Goal: Complete application form

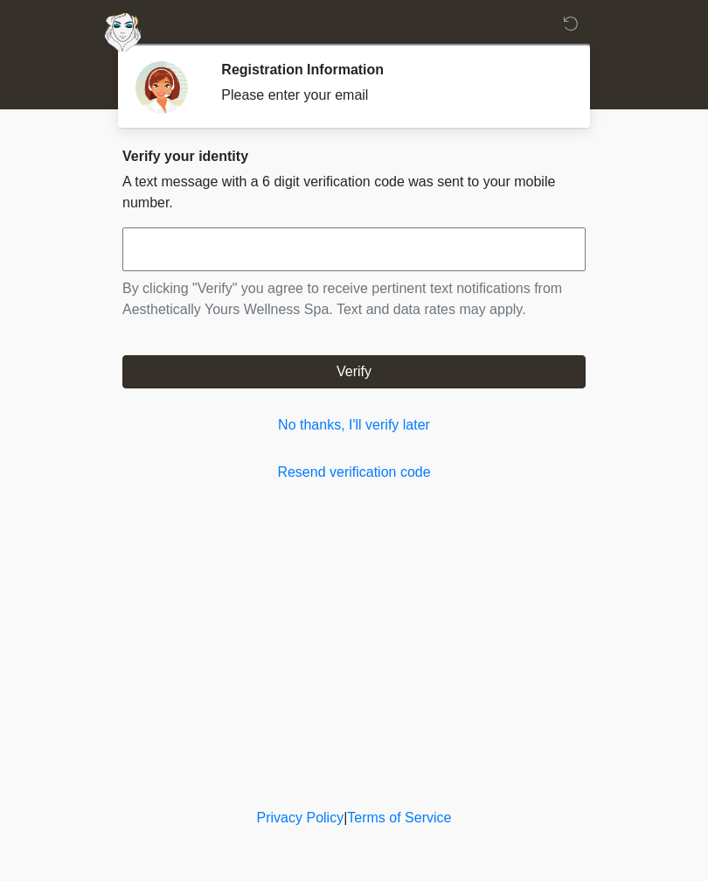
click at [408, 429] on link "No thanks, I'll verify later" at bounding box center [354, 425] width 464 height 21
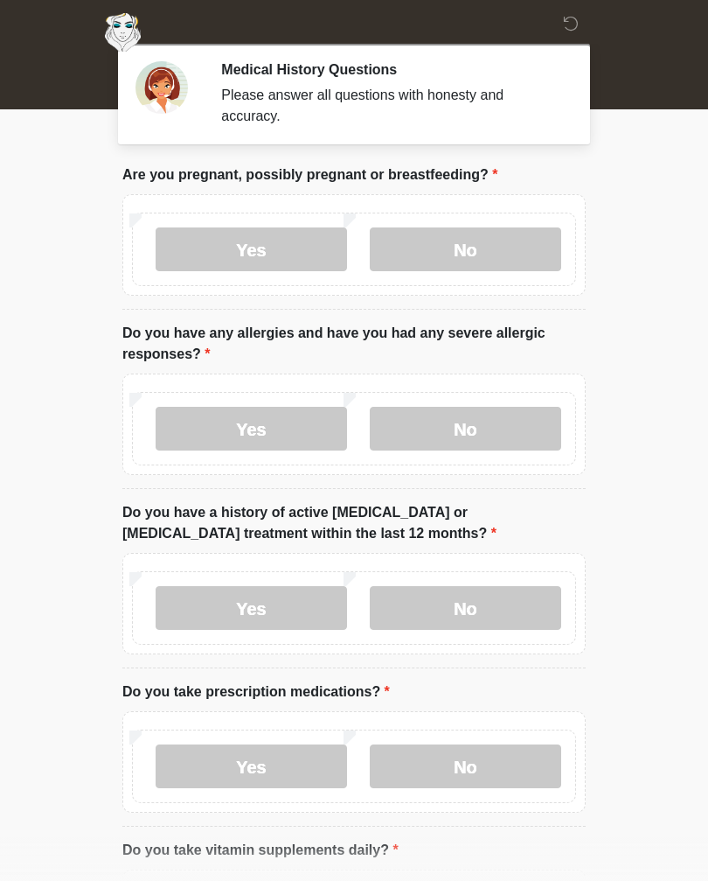
click at [505, 237] on label "No" at bounding box center [466, 249] width 192 height 44
click at [481, 429] on label "No" at bounding box center [466, 429] width 192 height 44
click at [523, 609] on label "No" at bounding box center [466, 608] width 192 height 44
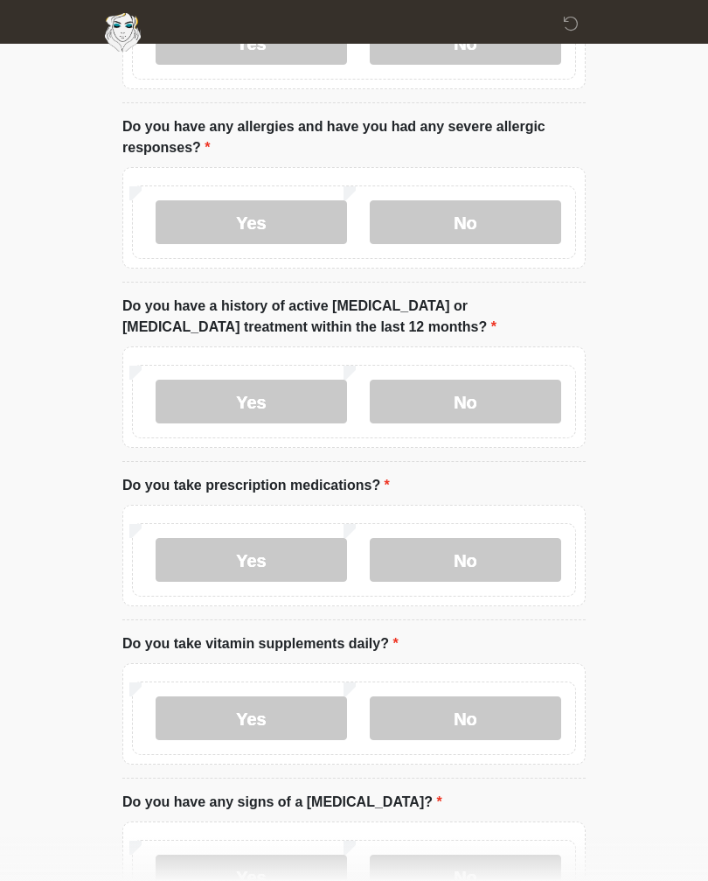
scroll to position [258, 0]
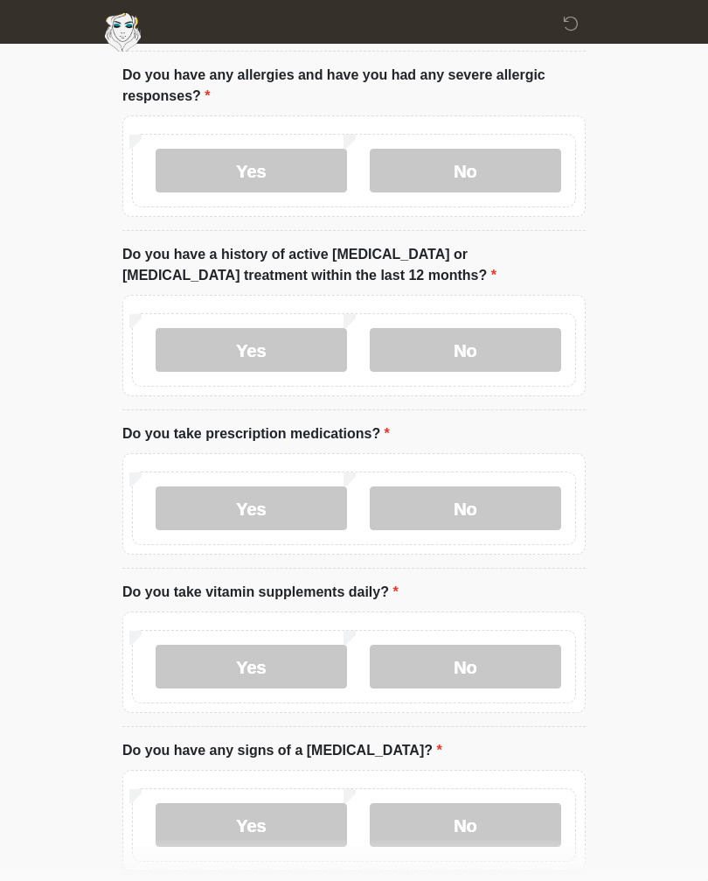
click at [521, 496] on label "No" at bounding box center [466, 508] width 192 height 44
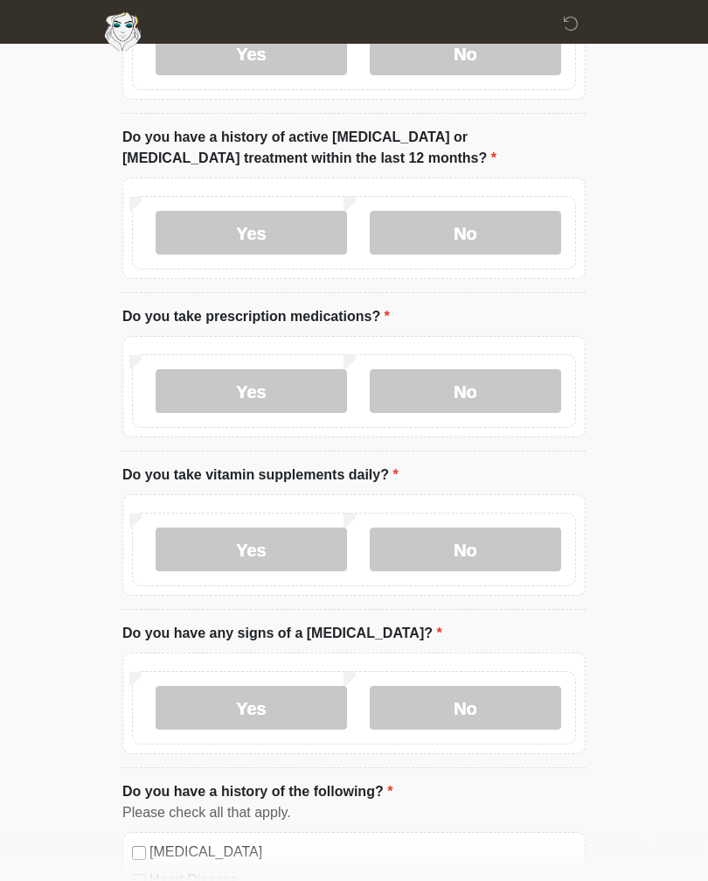
scroll to position [375, 0]
click at [315, 382] on label "Yes" at bounding box center [252, 391] width 192 height 44
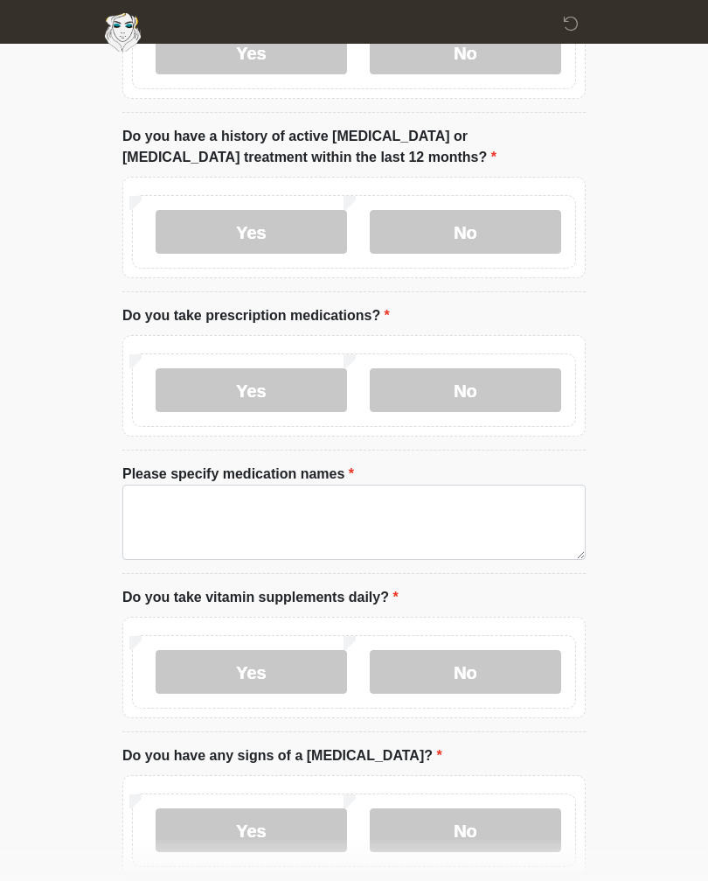
click at [538, 369] on label "No" at bounding box center [466, 390] width 192 height 44
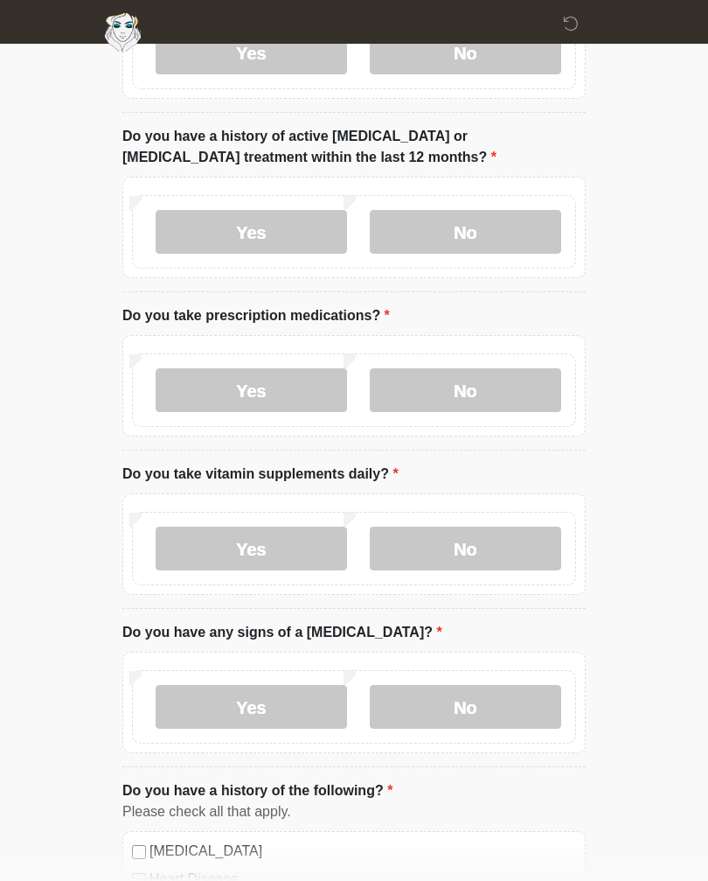
click at [520, 560] on label "No" at bounding box center [466, 549] width 192 height 44
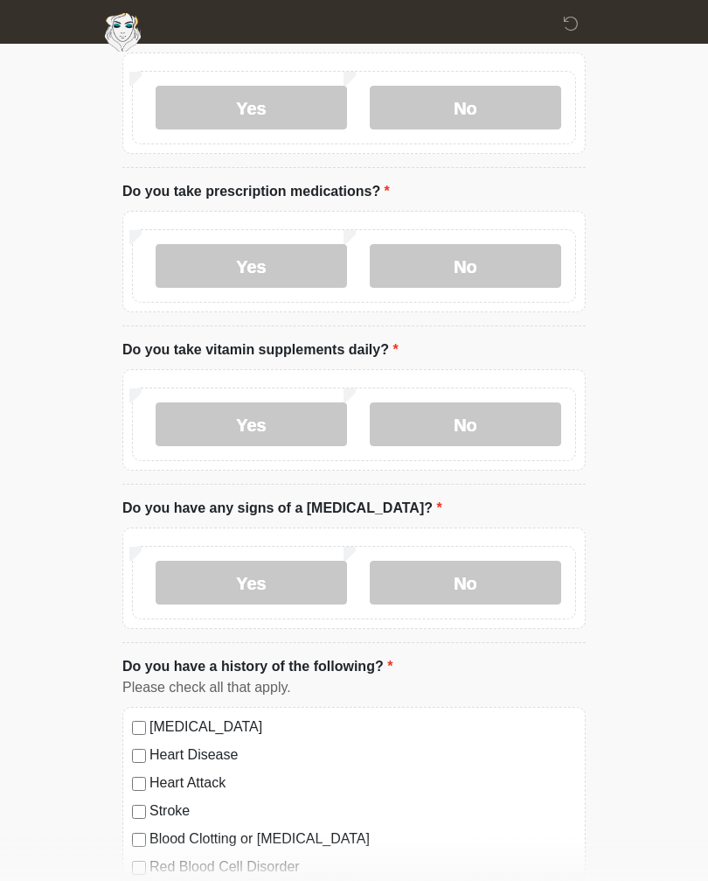
click at [519, 577] on label "No" at bounding box center [466, 583] width 192 height 44
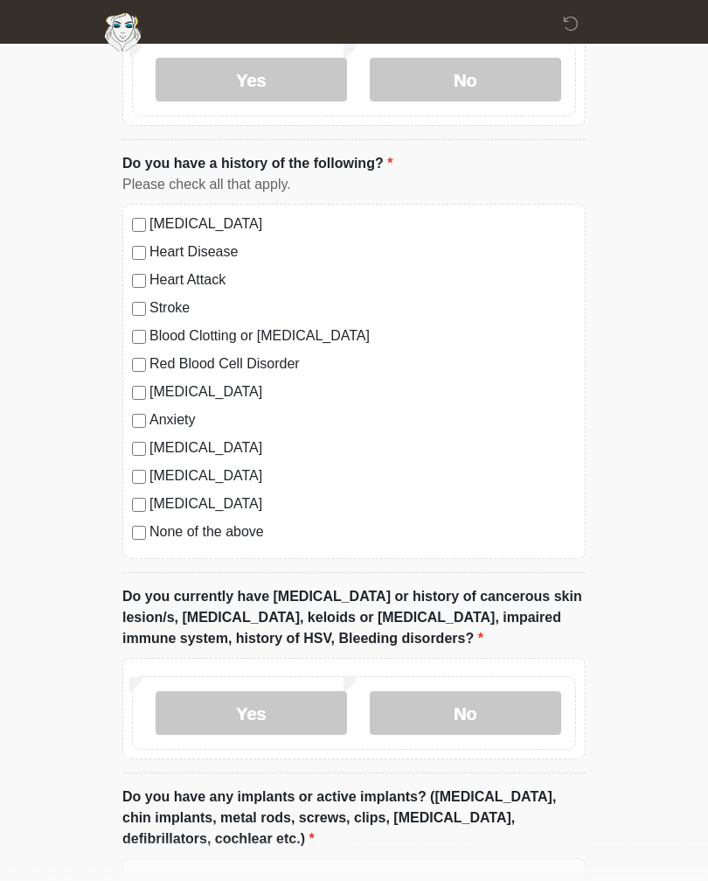
scroll to position [1005, 0]
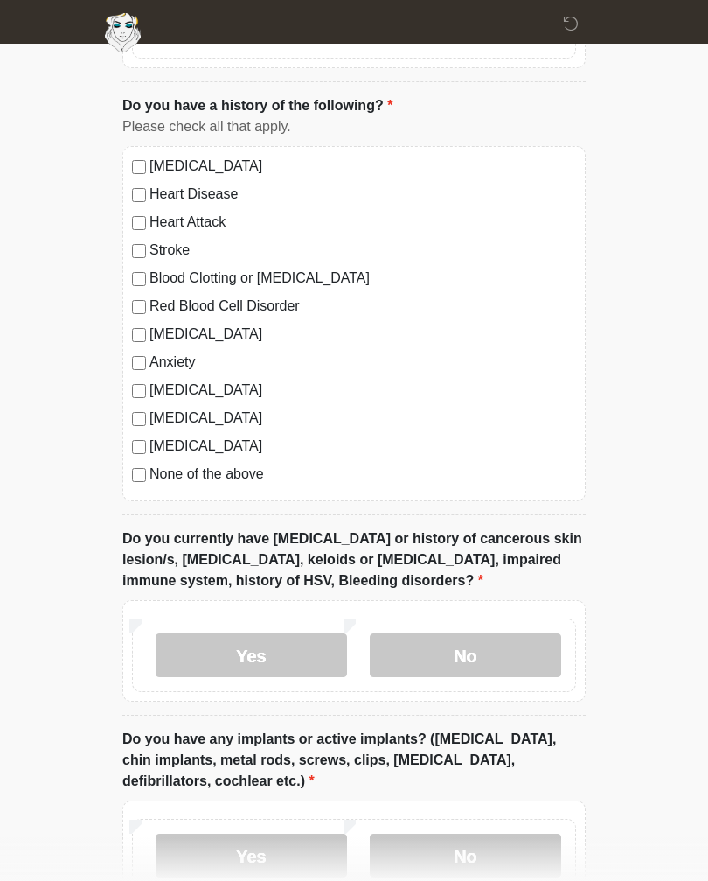
click at [535, 651] on label "No" at bounding box center [466, 655] width 192 height 44
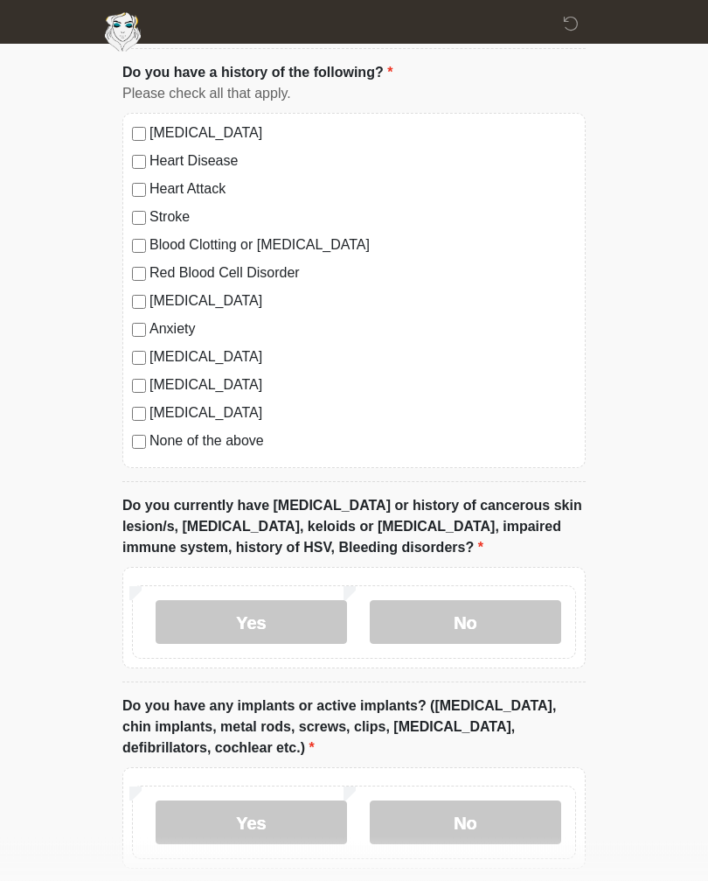
scroll to position [1181, 0]
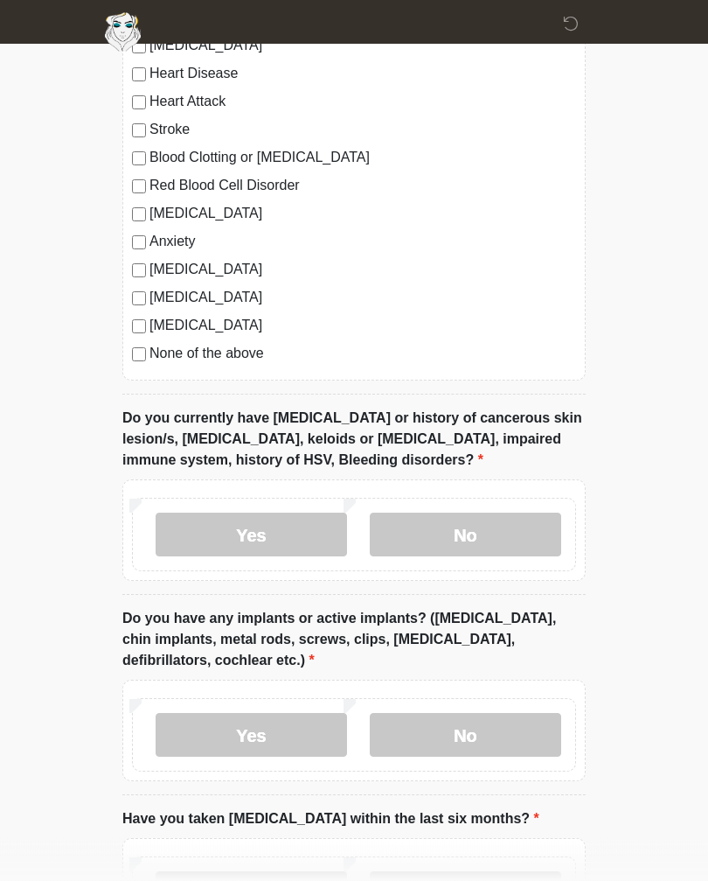
click at [527, 732] on label "No" at bounding box center [466, 736] width 192 height 44
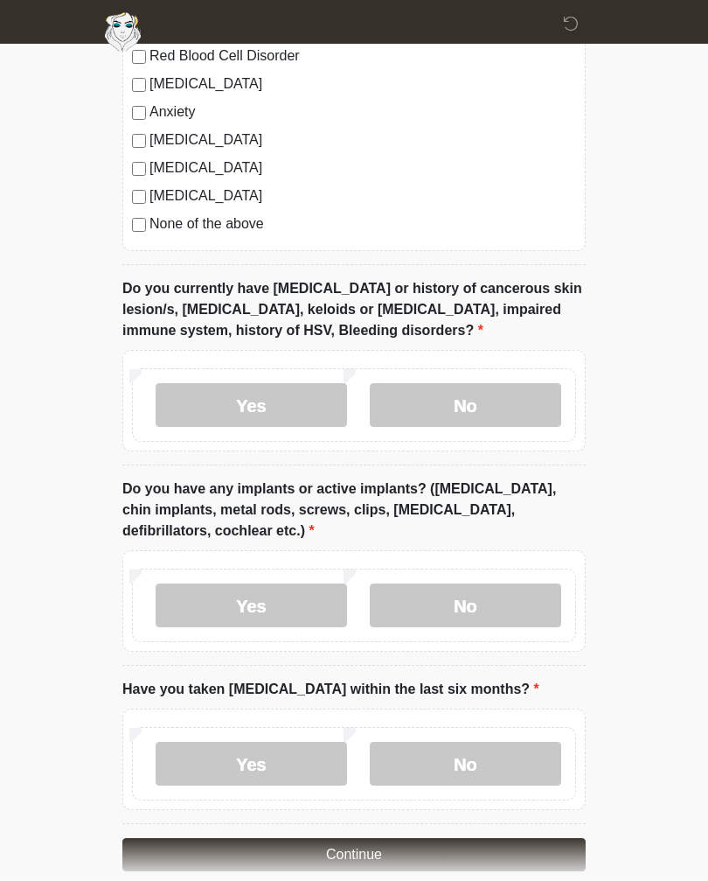
scroll to position [1346, 0]
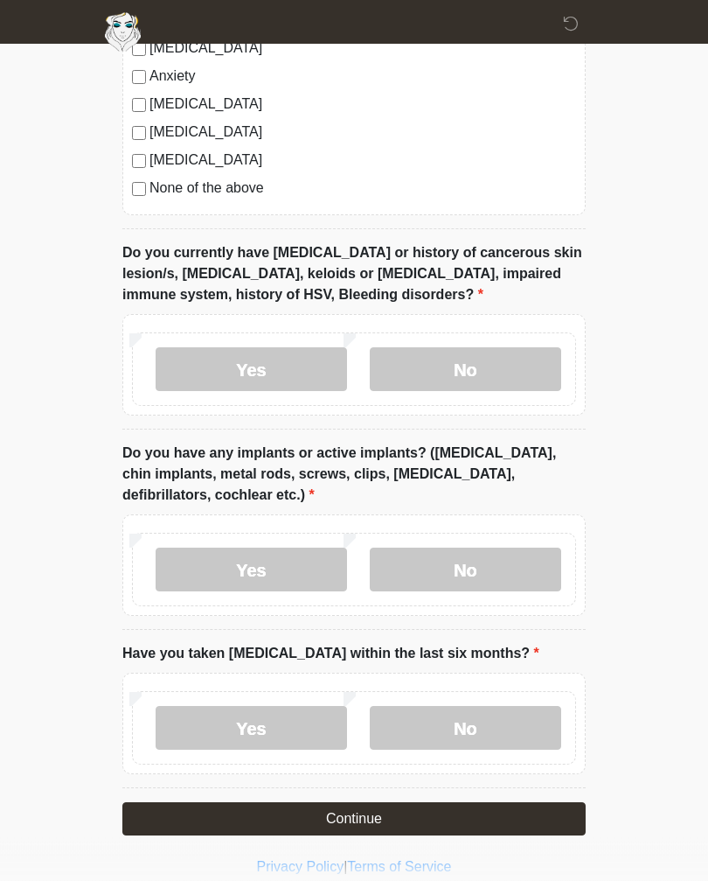
click at [537, 723] on label "No" at bounding box center [466, 729] width 192 height 44
click at [501, 819] on button "Continue" at bounding box center [354, 818] width 464 height 33
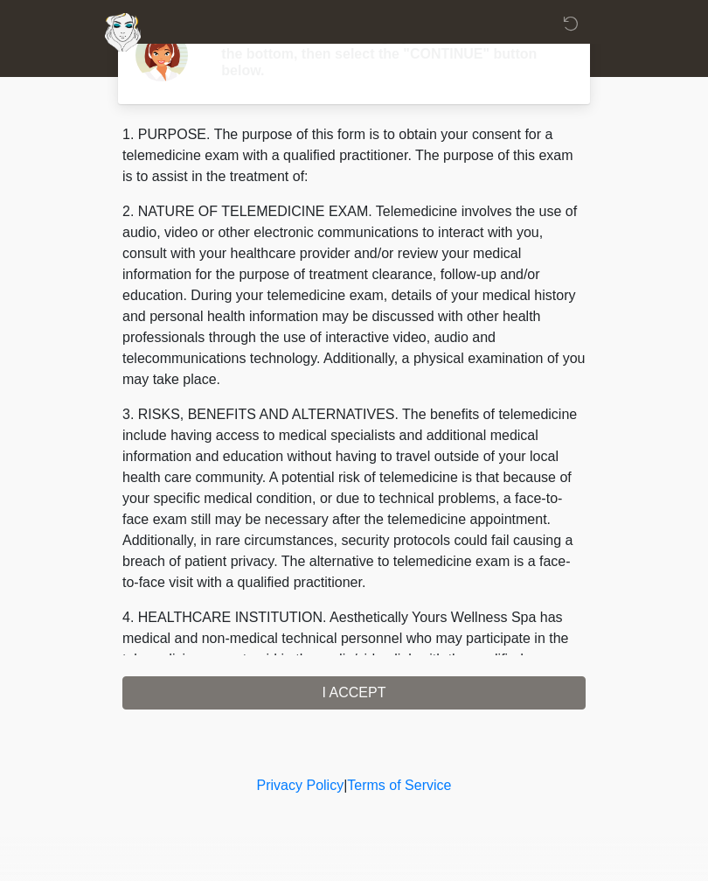
scroll to position [0, 0]
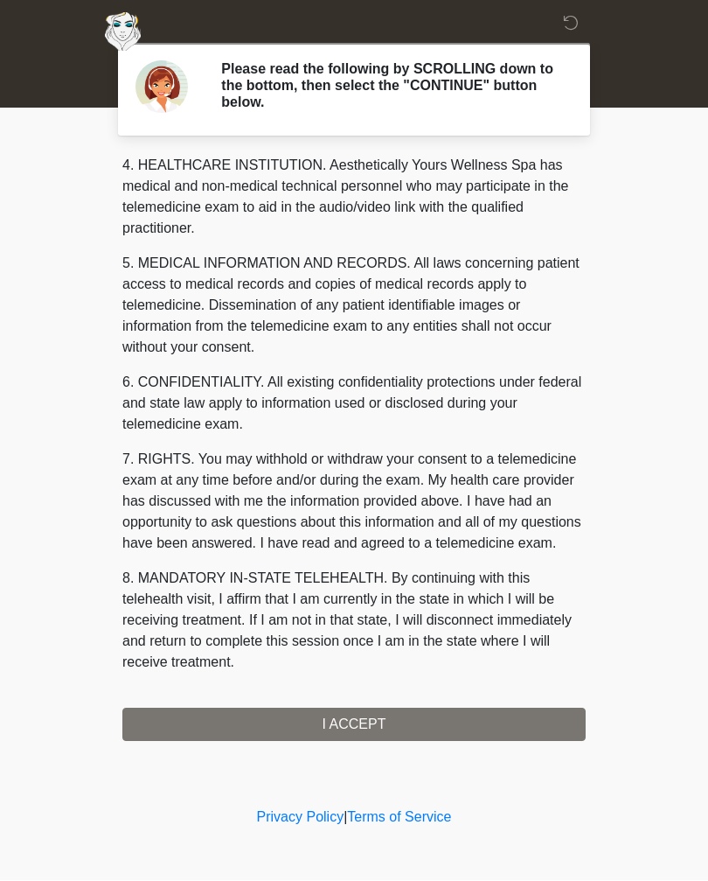
click at [406, 731] on button "I ACCEPT" at bounding box center [354, 724] width 464 height 33
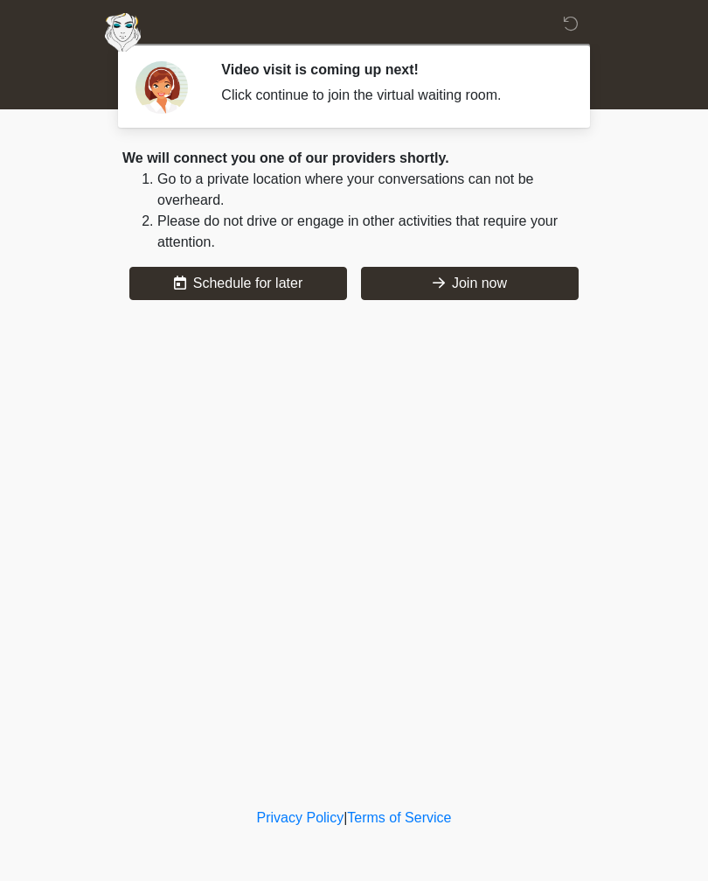
click at [524, 284] on button "Join now" at bounding box center [470, 283] width 218 height 33
